Goal: Information Seeking & Learning: Learn about a topic

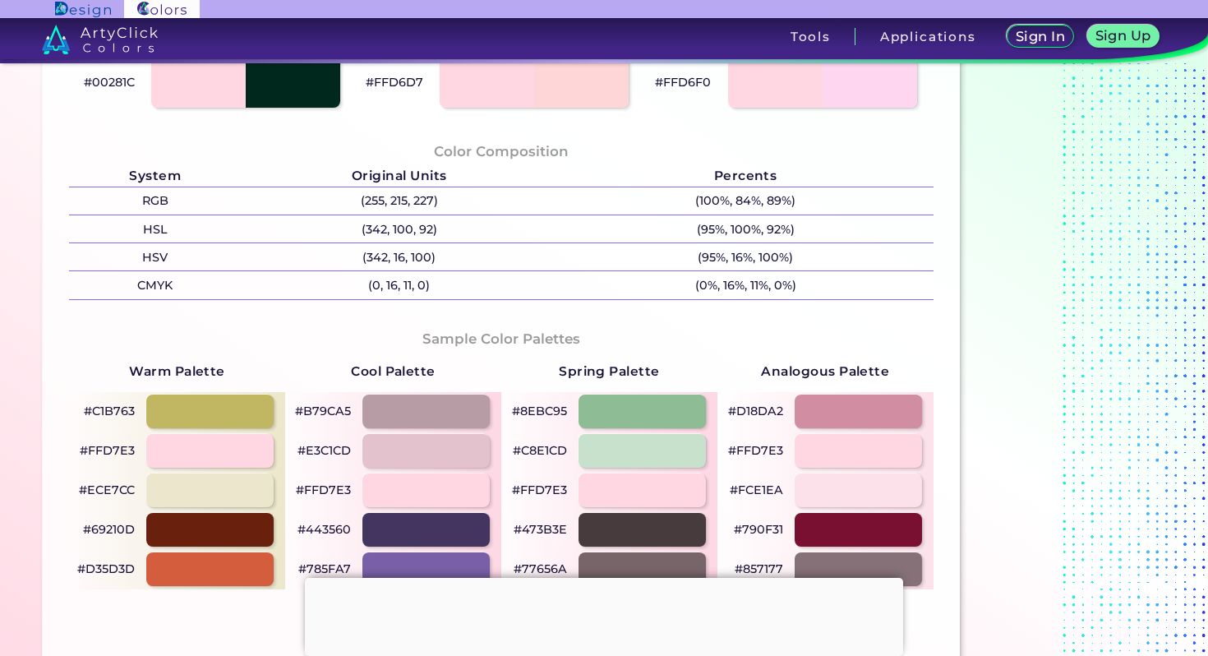
scroll to position [643, 0]
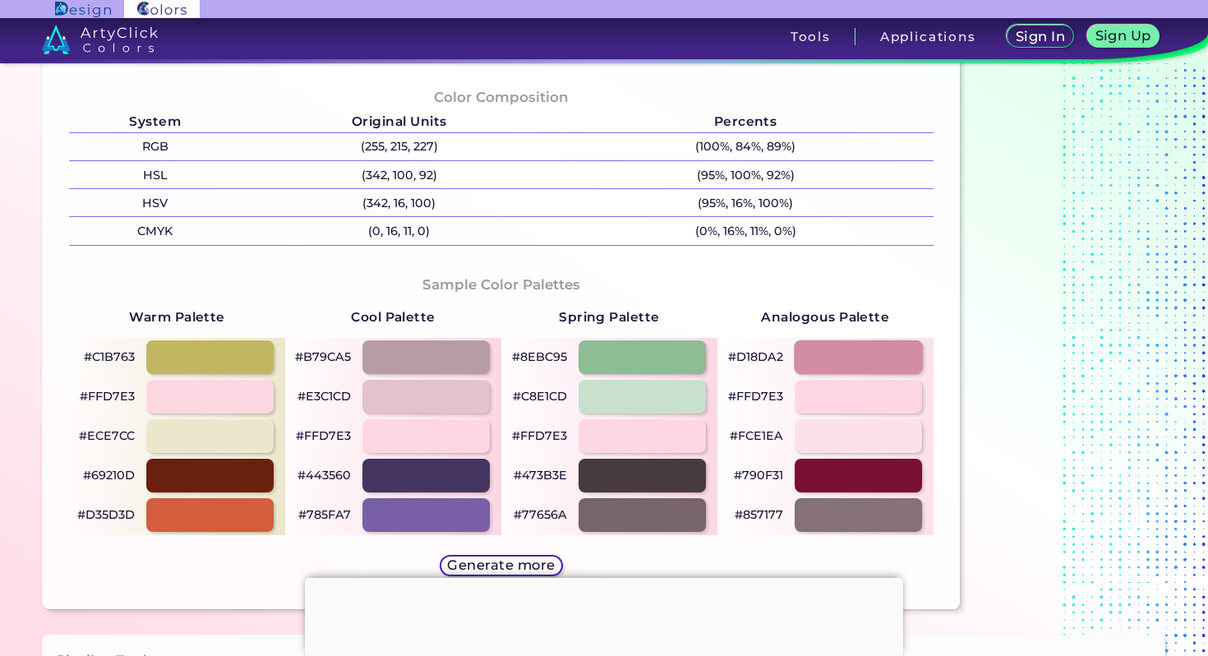
click at [806, 366] on div at bounding box center [858, 357] width 129 height 34
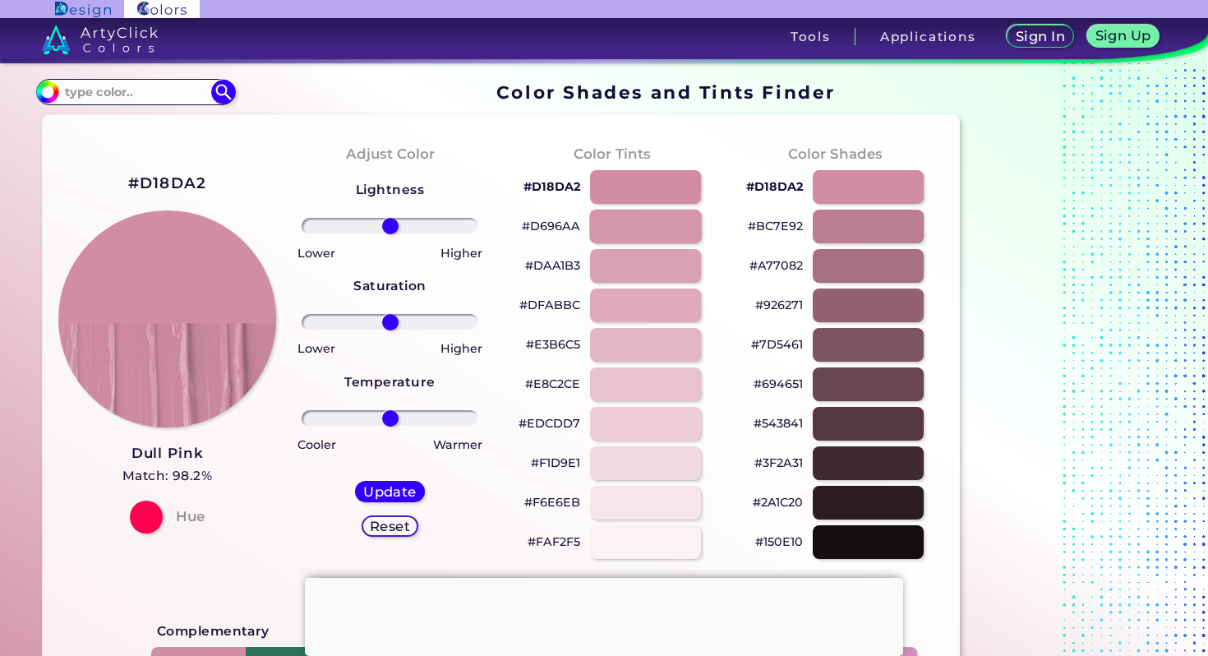
click at [616, 228] on div at bounding box center [645, 227] width 112 height 34
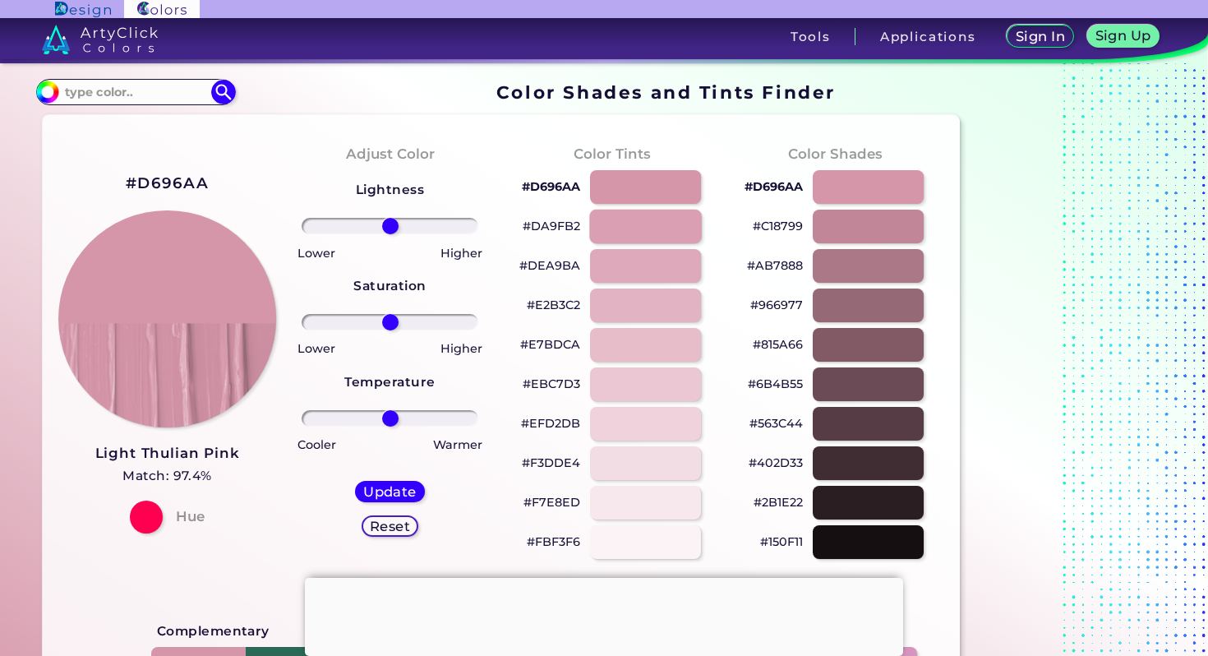
click at [609, 223] on div at bounding box center [645, 227] width 112 height 34
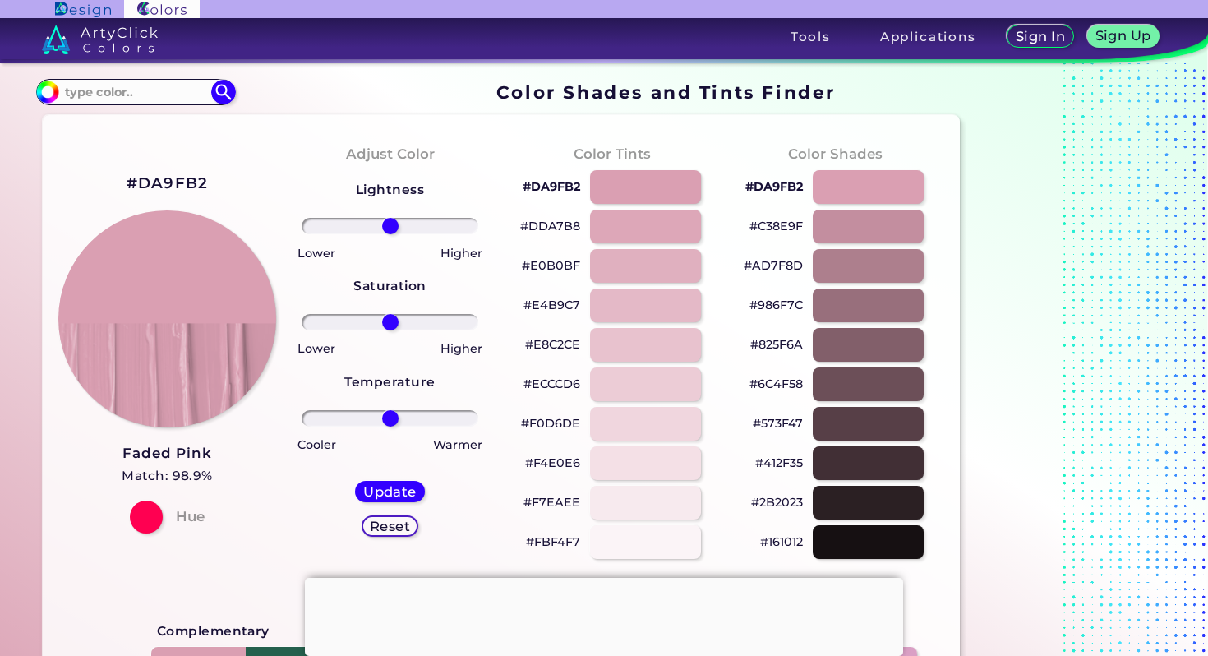
click at [561, 265] on p "#E0B0BF" at bounding box center [551, 266] width 58 height 20
click at [545, 227] on p "#DDA7B8" at bounding box center [550, 226] width 60 height 20
click at [822, 269] on div at bounding box center [868, 266] width 112 height 34
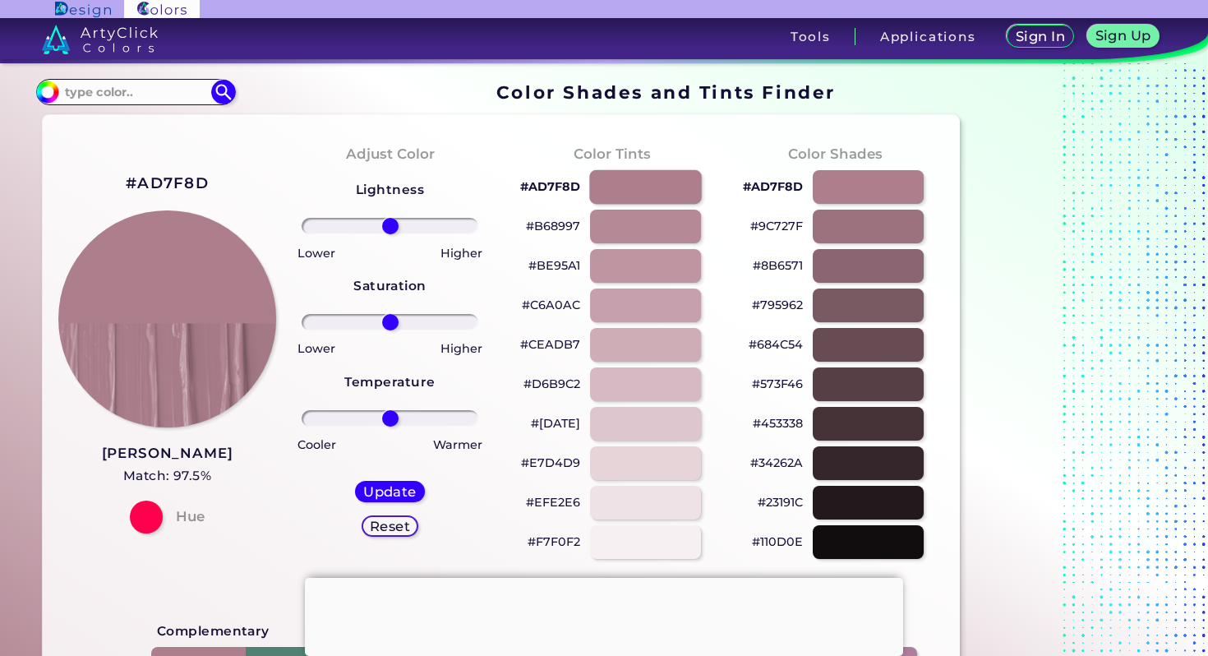
click at [629, 186] on div at bounding box center [645, 187] width 112 height 34
click at [666, 365] on div "#D6B9C2" at bounding box center [612, 384] width 196 height 39
click at [666, 345] on div at bounding box center [645, 345] width 112 height 34
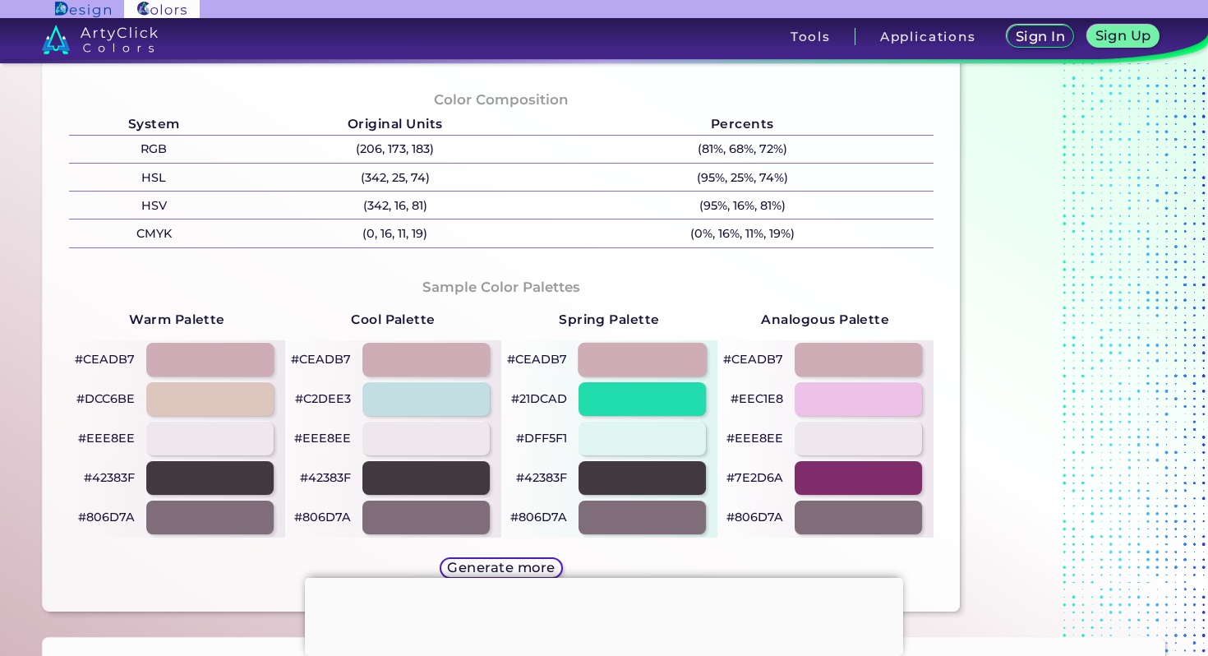
scroll to position [645, 0]
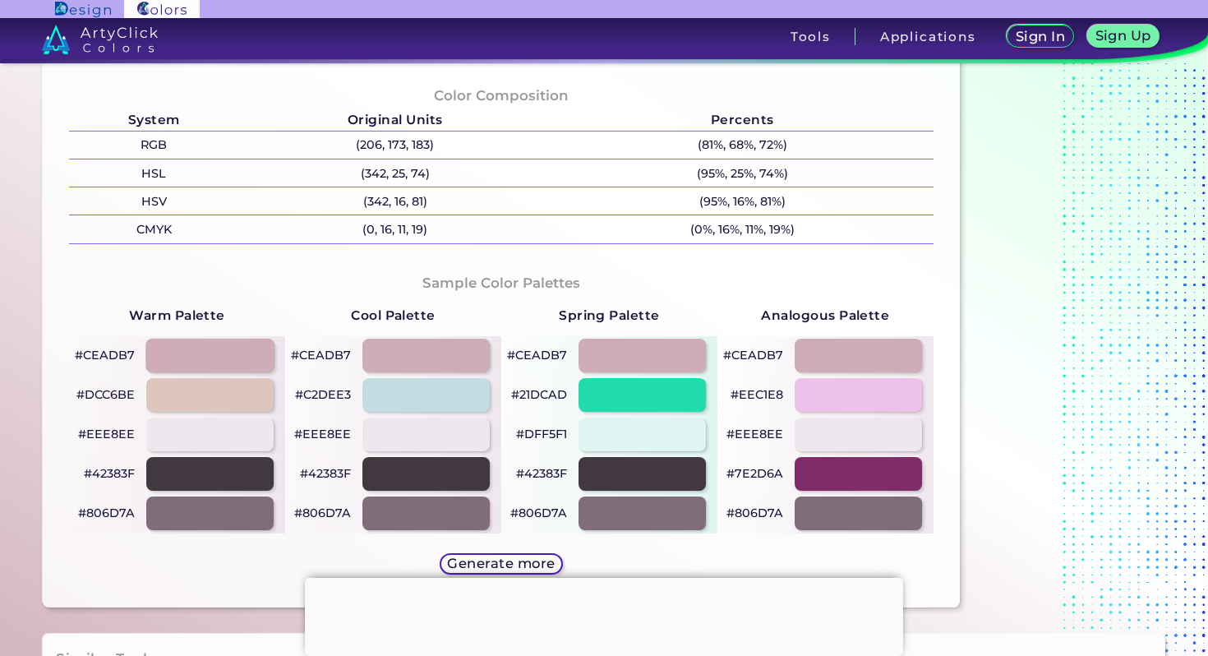
click at [232, 356] on div at bounding box center [209, 356] width 129 height 34
type input "#ceadb7"
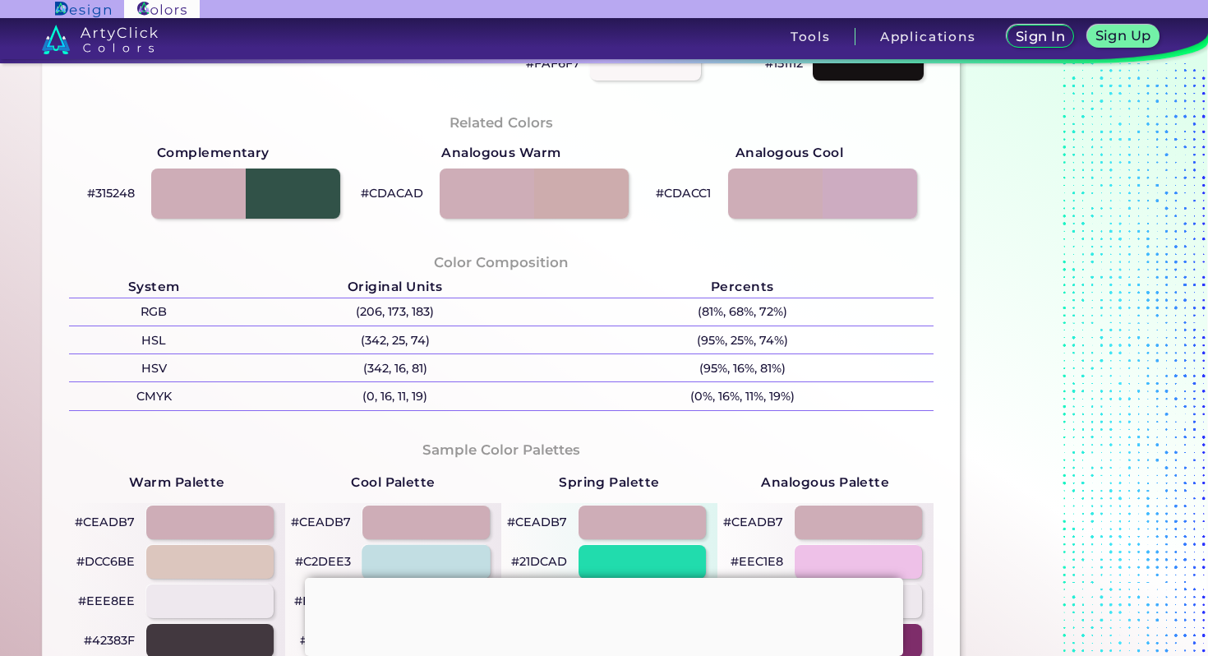
scroll to position [0, 0]
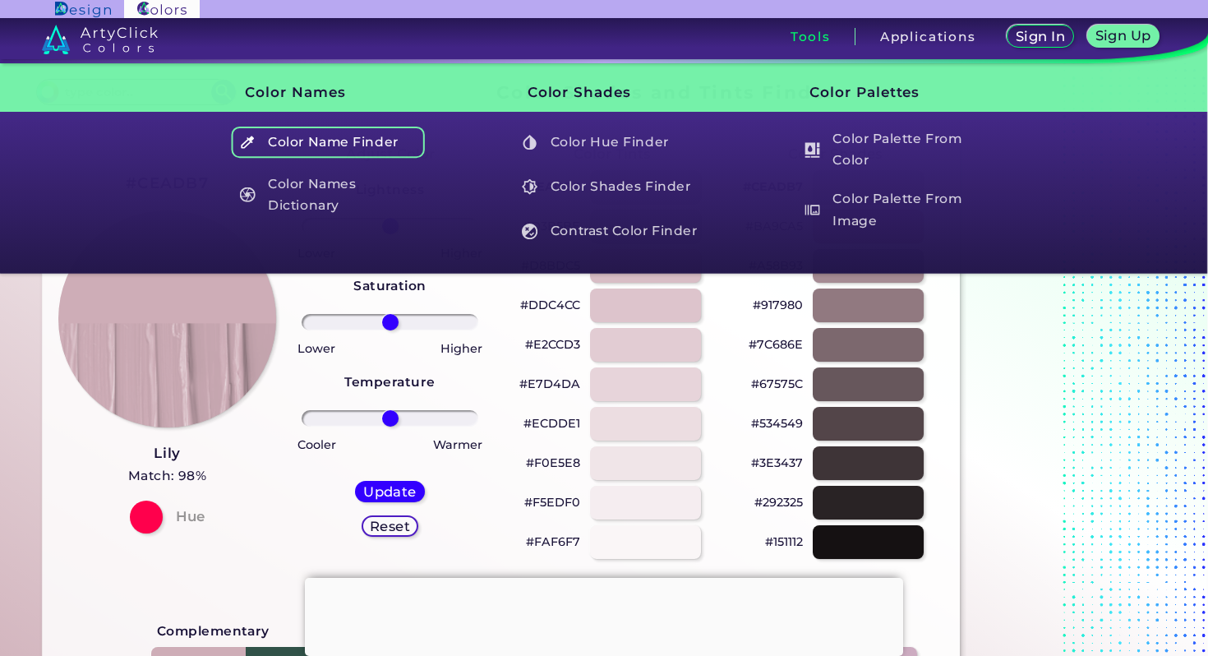
click at [278, 140] on h5 "Color Name Finder" at bounding box center [328, 142] width 193 height 31
